Goal: Task Accomplishment & Management: Manage account settings

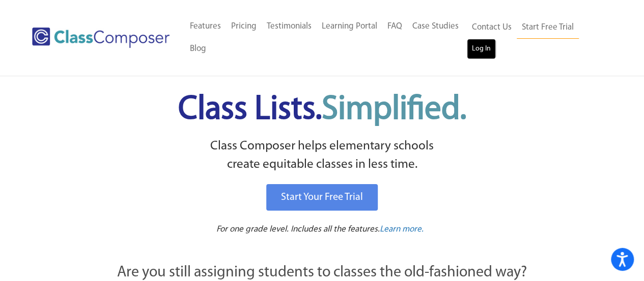
click at [471, 46] on link "Log In" at bounding box center [481, 49] width 29 height 20
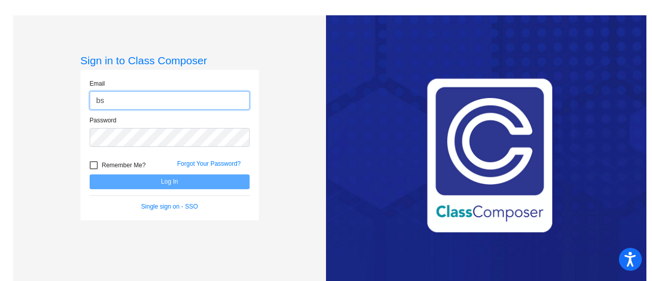
type input "[EMAIL_ADDRESS][DOMAIN_NAME]"
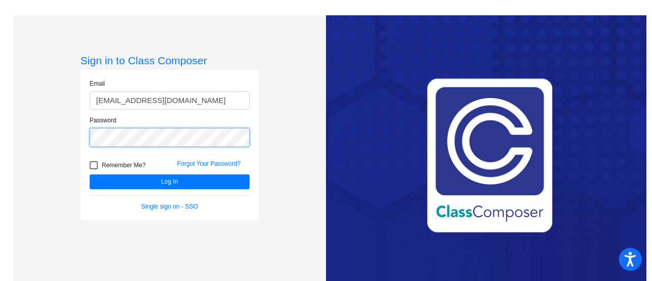
click at [90, 174] on button "Log In" at bounding box center [170, 181] width 160 height 15
click at [0, 115] on mat-sidenav-content "Sign in to Class Composer Email bsolletti@psdschools.org Password Remember Me? …" at bounding box center [326, 140] width 652 height 281
